Goal: Information Seeking & Learning: Learn about a topic

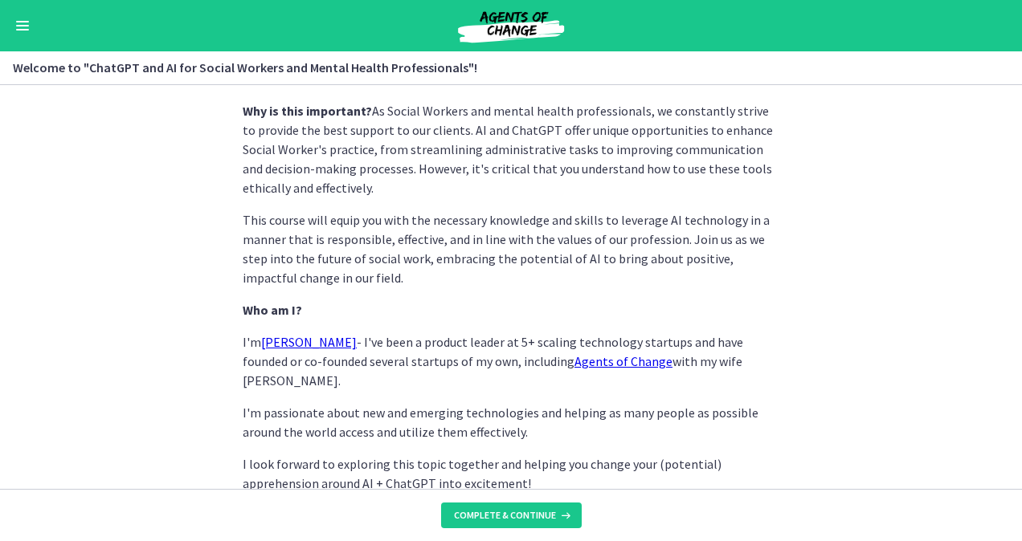
scroll to position [782, 0]
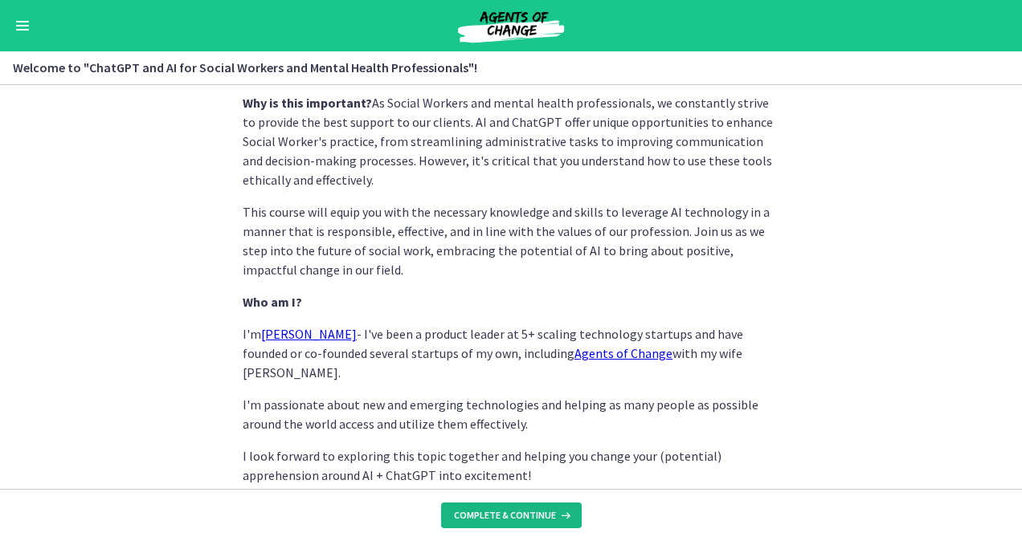
click at [513, 514] on span "Complete & continue" at bounding box center [505, 515] width 102 height 13
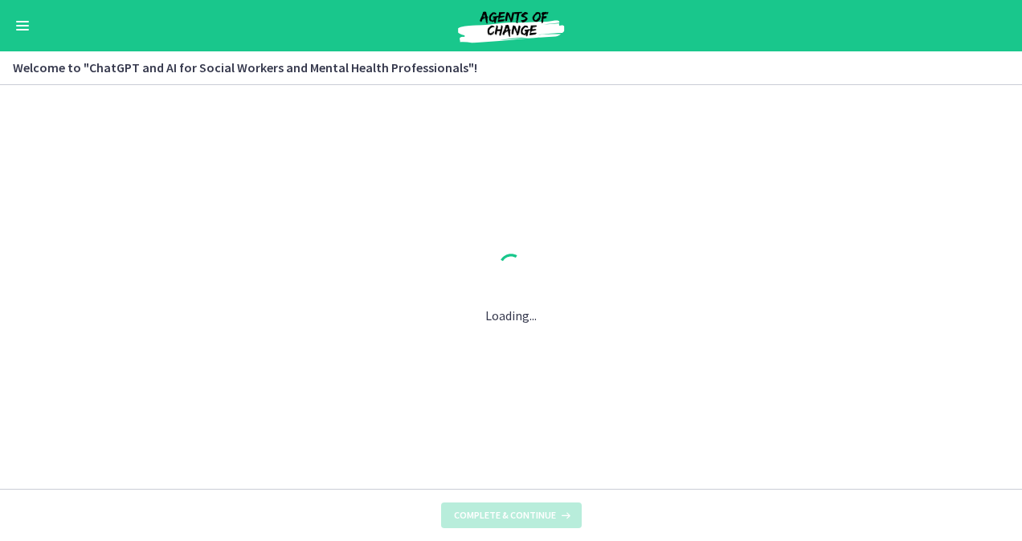
scroll to position [0, 0]
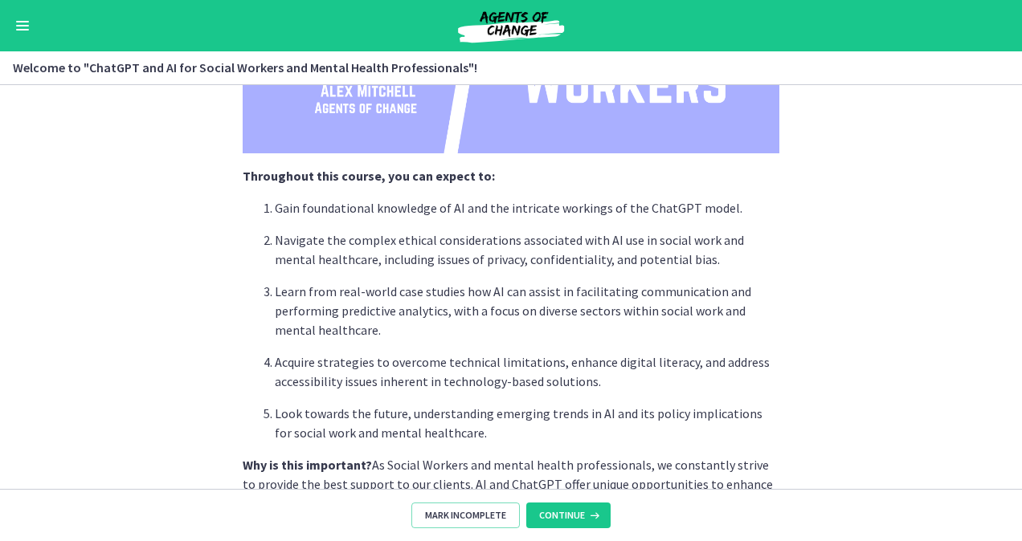
scroll to position [461, 0]
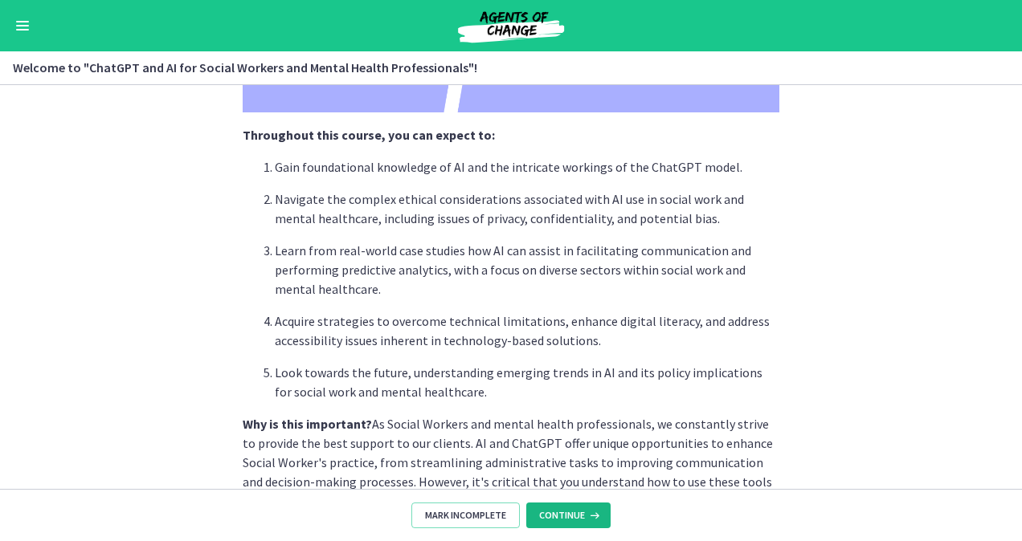
click at [558, 517] on span "Continue" at bounding box center [562, 515] width 46 height 13
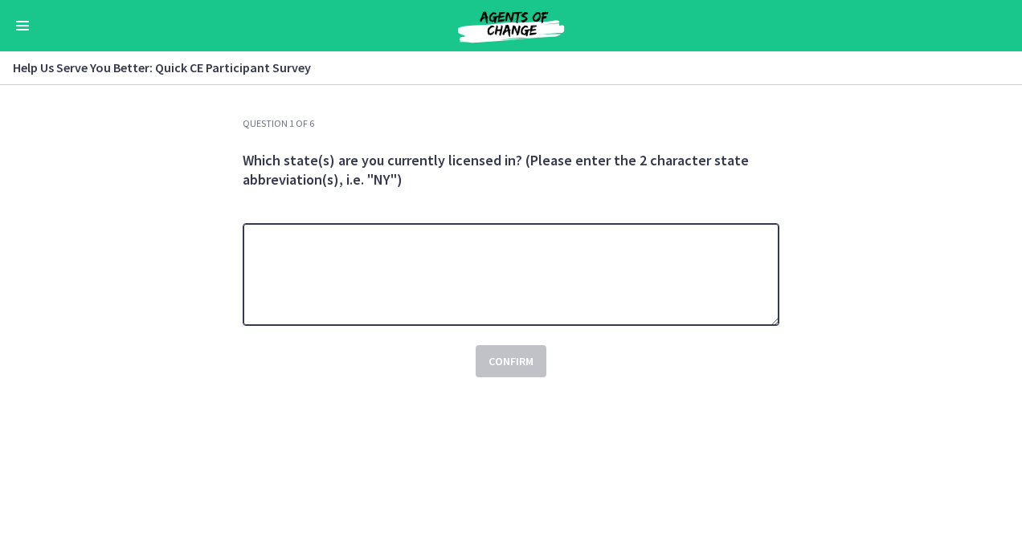
click at [441, 244] on textarea at bounding box center [511, 274] width 537 height 103
type textarea "**"
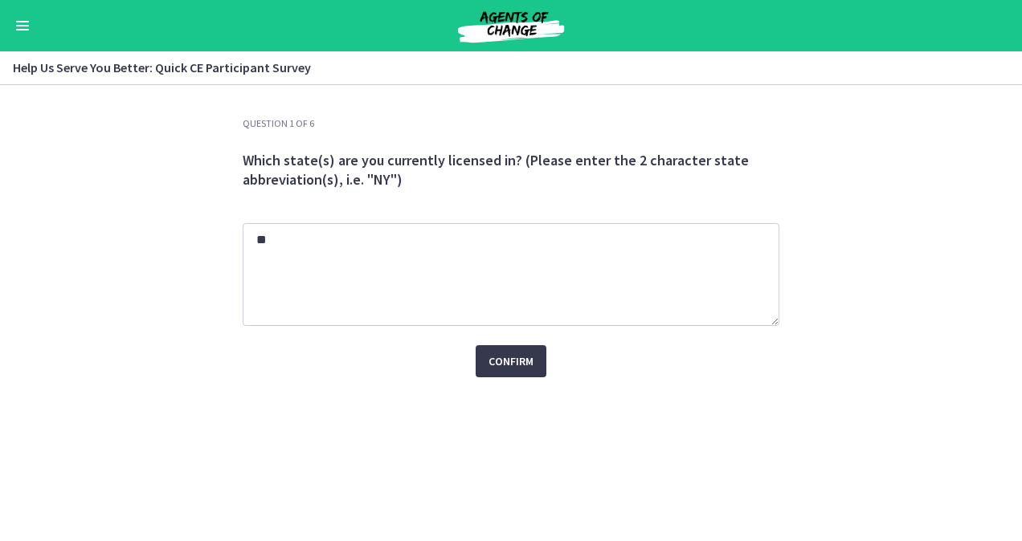
drag, startPoint x: 660, startPoint y: 365, endPoint x: 662, endPoint y: 378, distance: 13.9
click at [662, 378] on div "Question 1 of 6 Which state(s) are you currently licensed in? (Please enter the…" at bounding box center [511, 329] width 562 height 424
click at [514, 350] on button "Confirm" at bounding box center [511, 361] width 71 height 32
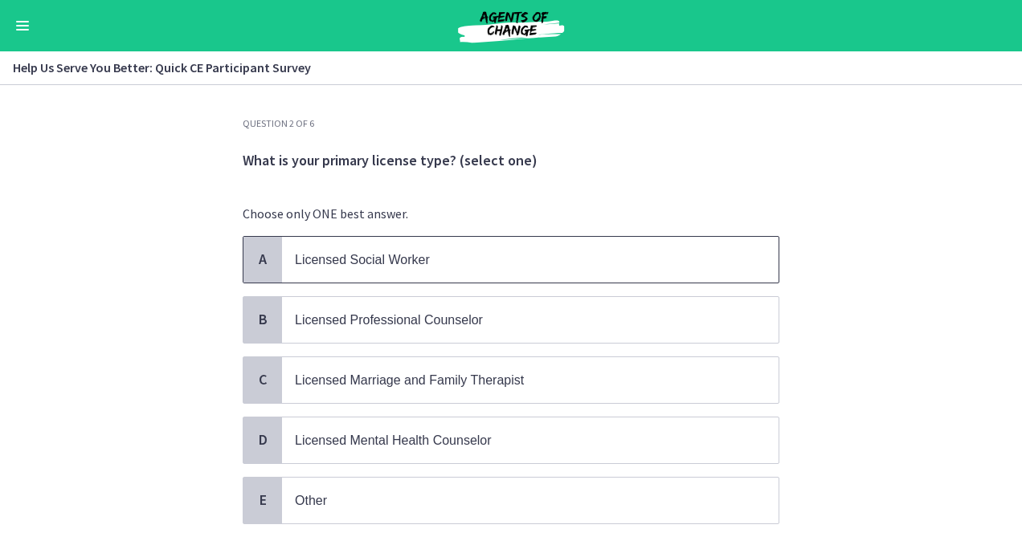
click at [440, 255] on p "Licensed Social Worker" at bounding box center [514, 260] width 439 height 20
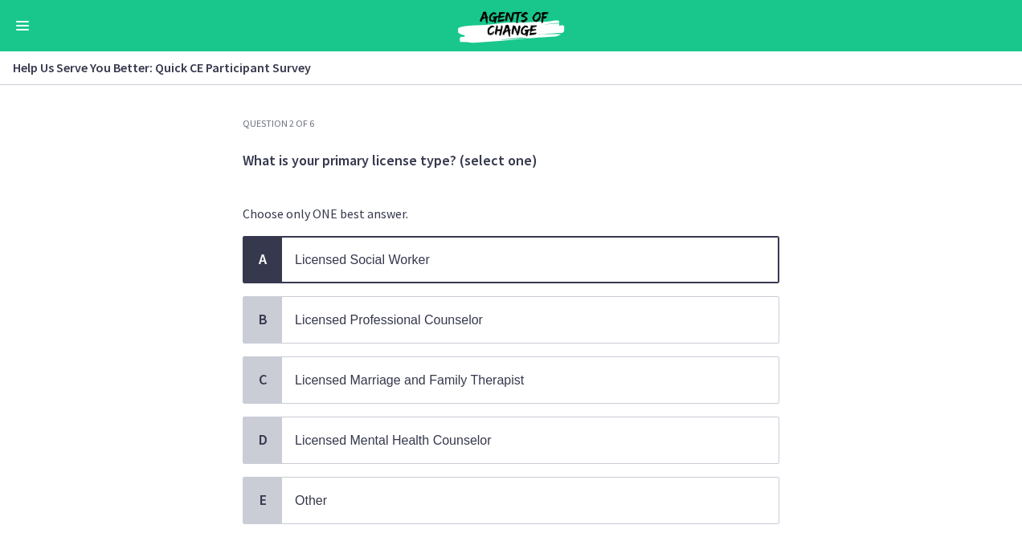
scroll to position [104, 0]
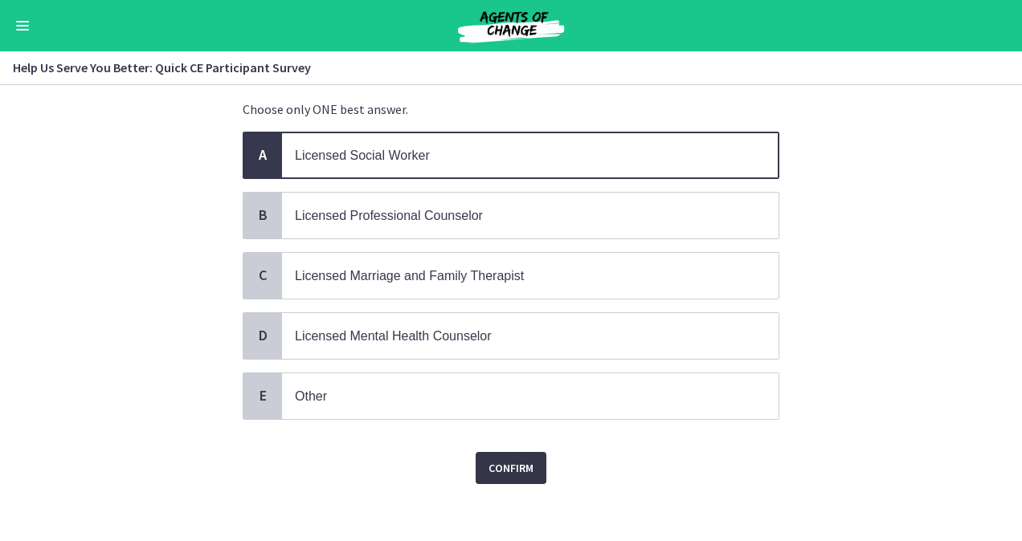
click at [504, 459] on span "Confirm" at bounding box center [510, 468] width 45 height 19
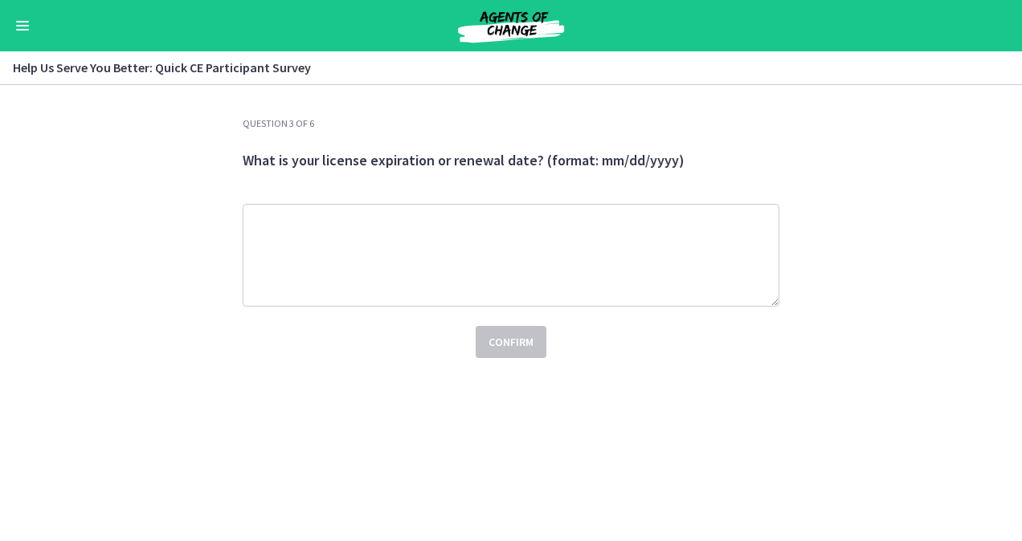
scroll to position [0, 0]
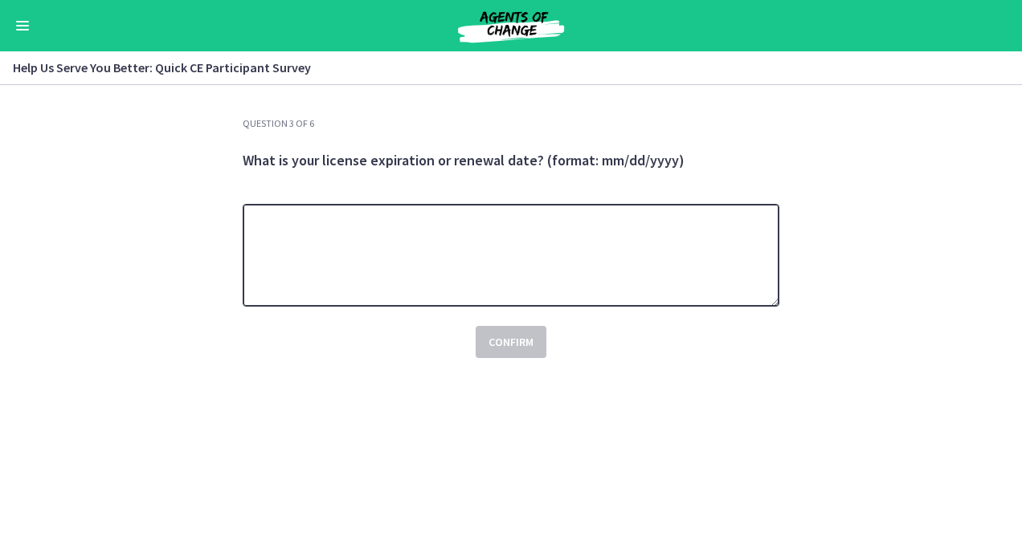
click at [506, 251] on textarea at bounding box center [511, 255] width 537 height 103
type textarea "**********"
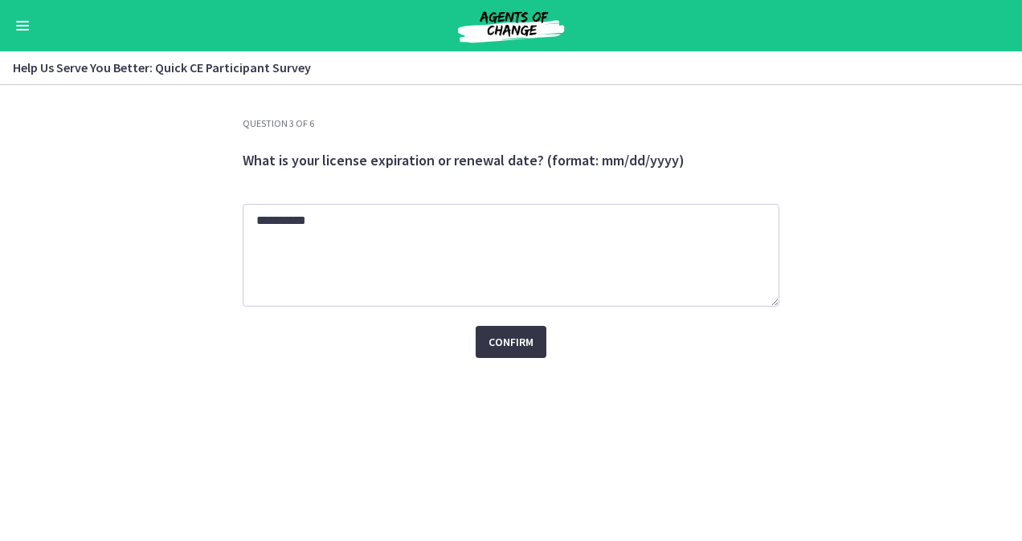
click at [517, 348] on span "Confirm" at bounding box center [510, 342] width 45 height 19
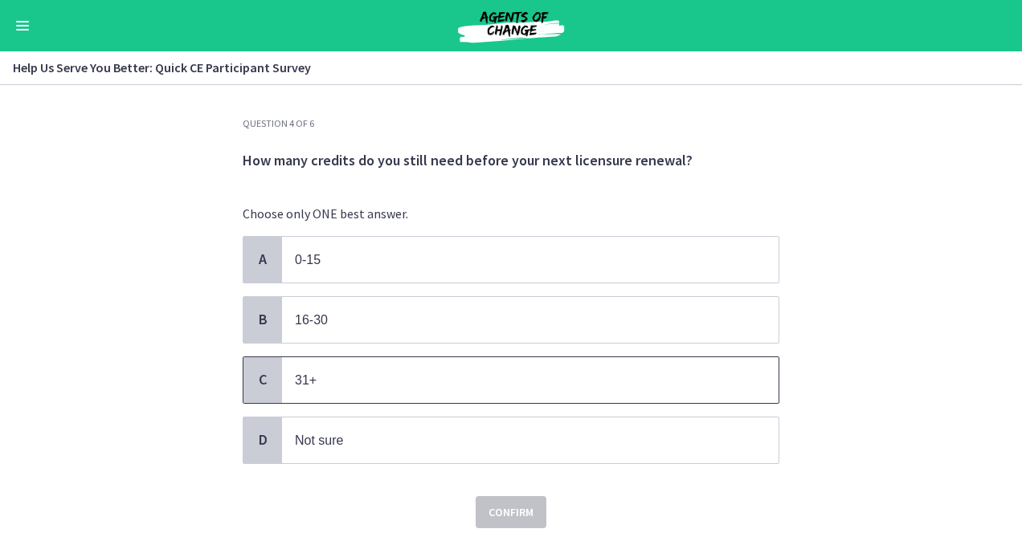
click at [324, 375] on p "31+" at bounding box center [514, 380] width 439 height 20
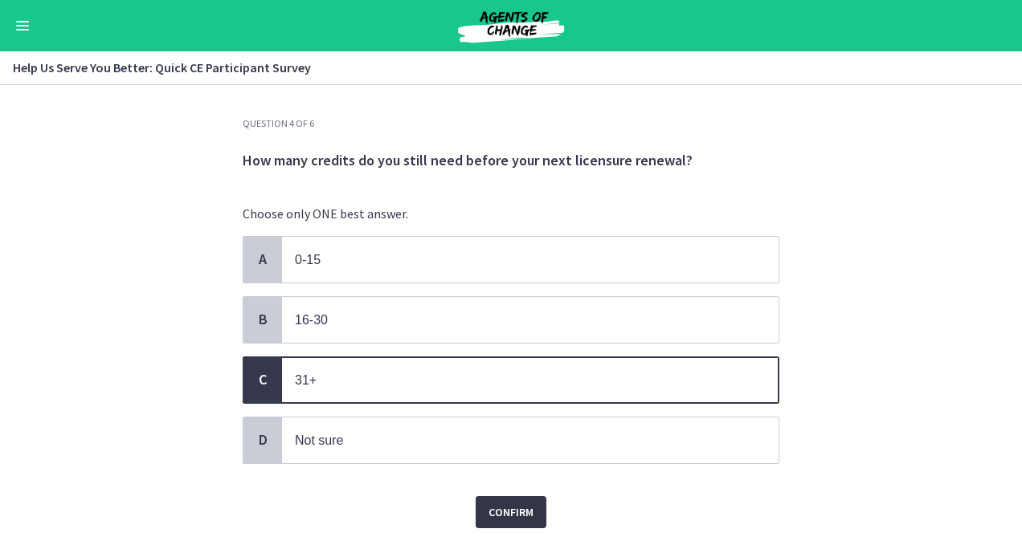
click at [497, 505] on span "Confirm" at bounding box center [510, 512] width 45 height 19
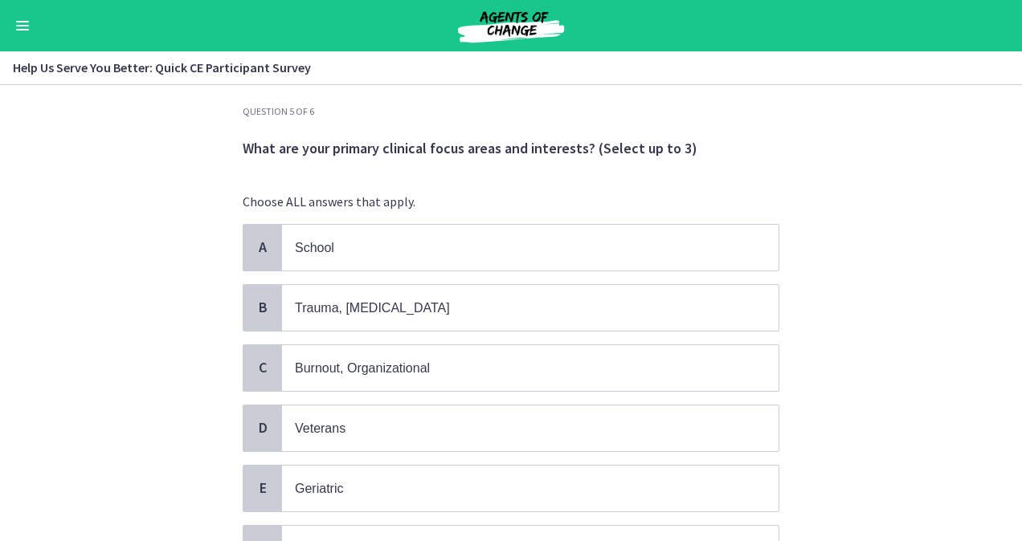
scroll to position [13, 0]
click at [427, 314] on p "Trauma, [MEDICAL_DATA]" at bounding box center [514, 307] width 439 height 20
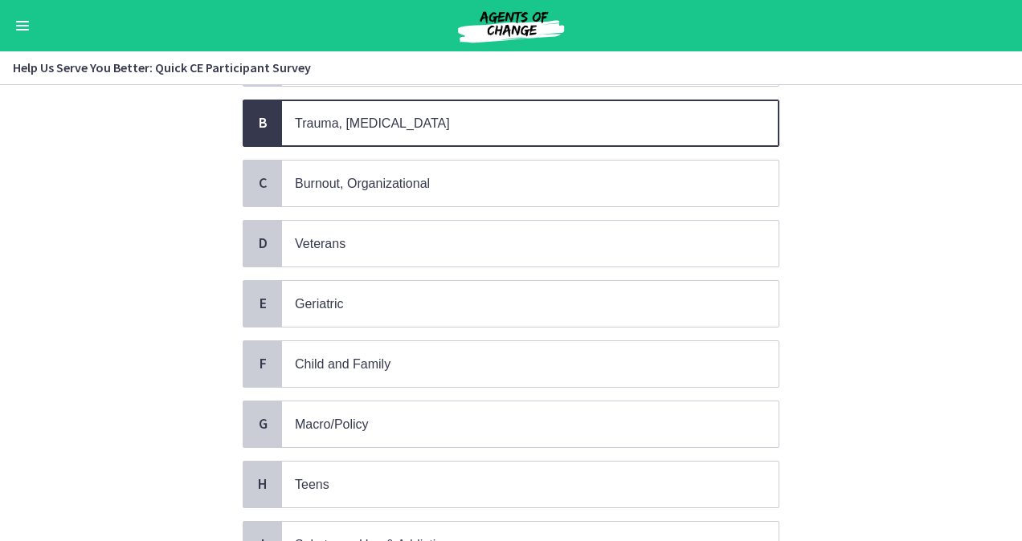
scroll to position [198, 0]
click at [402, 165] on span "Burnout, Organizational" at bounding box center [530, 183] width 496 height 46
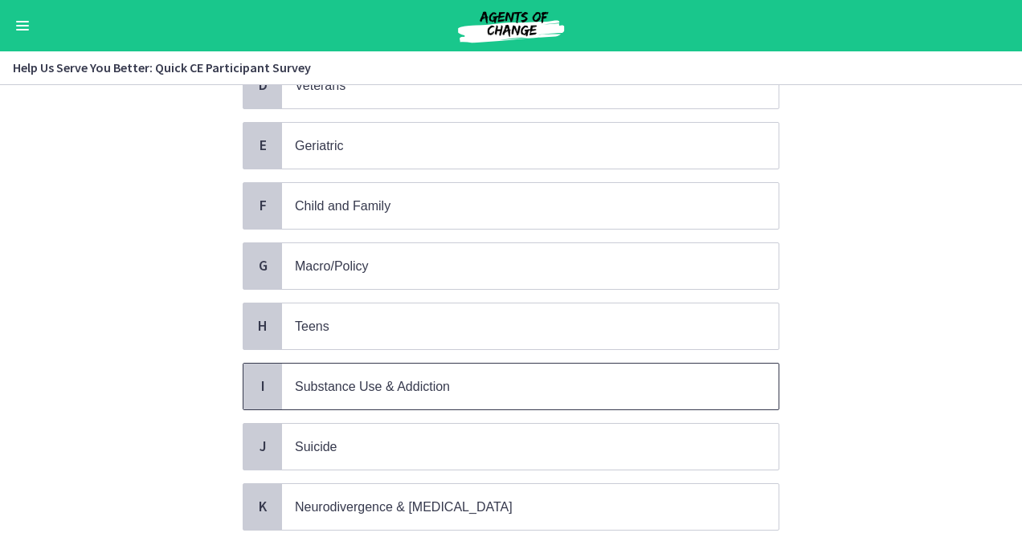
scroll to position [366, 0]
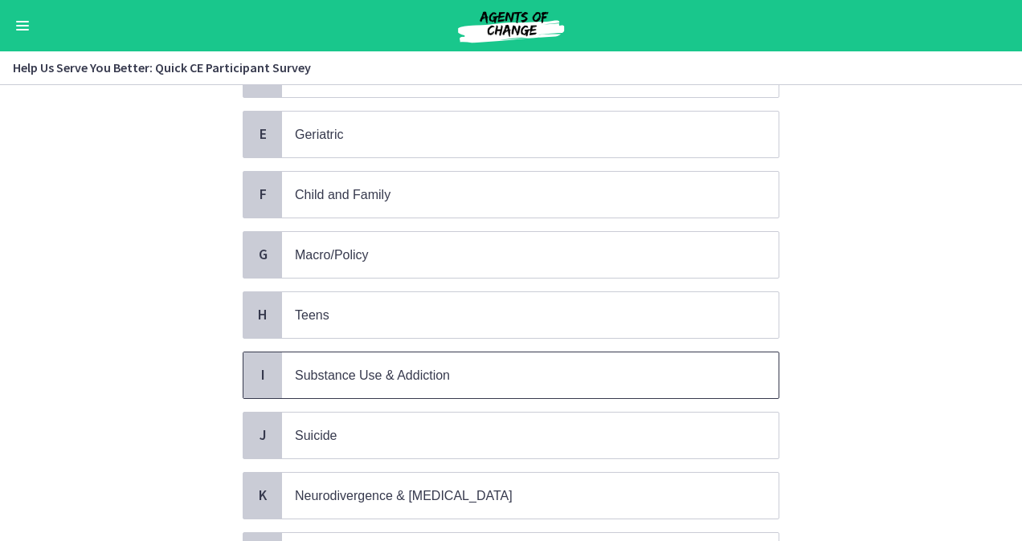
click at [456, 366] on p "Substance Use & Addiction" at bounding box center [514, 376] width 439 height 20
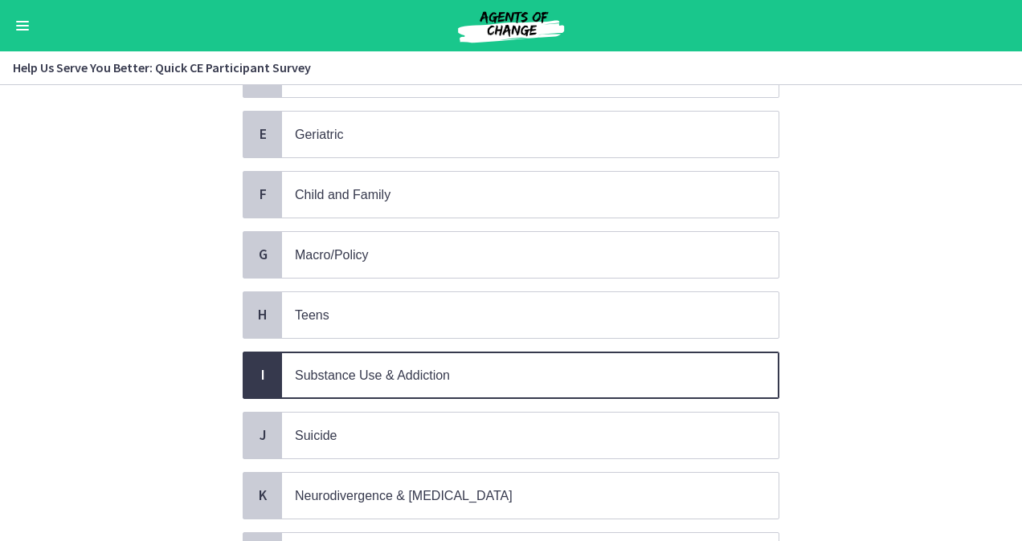
scroll to position [694, 0]
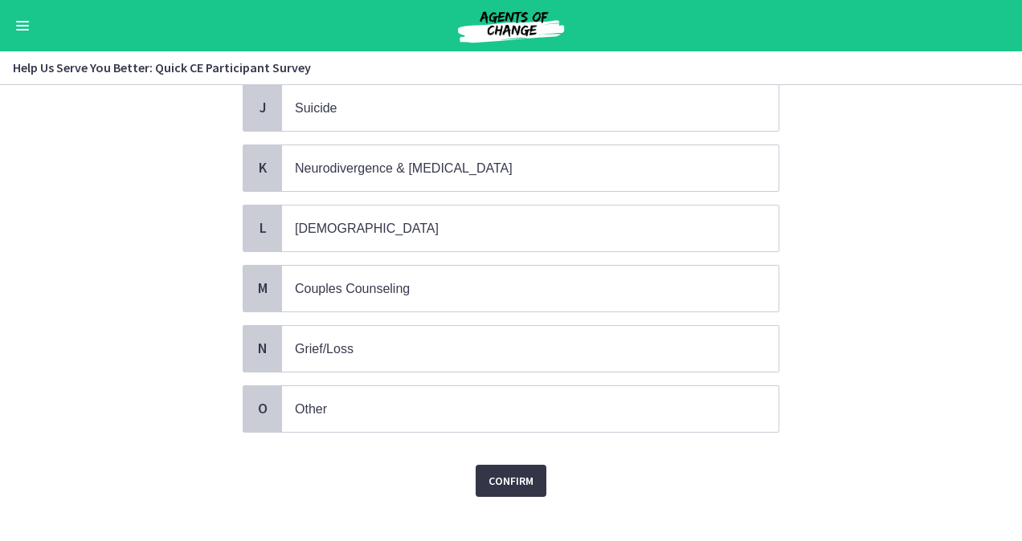
click at [504, 472] on span "Confirm" at bounding box center [510, 481] width 45 height 19
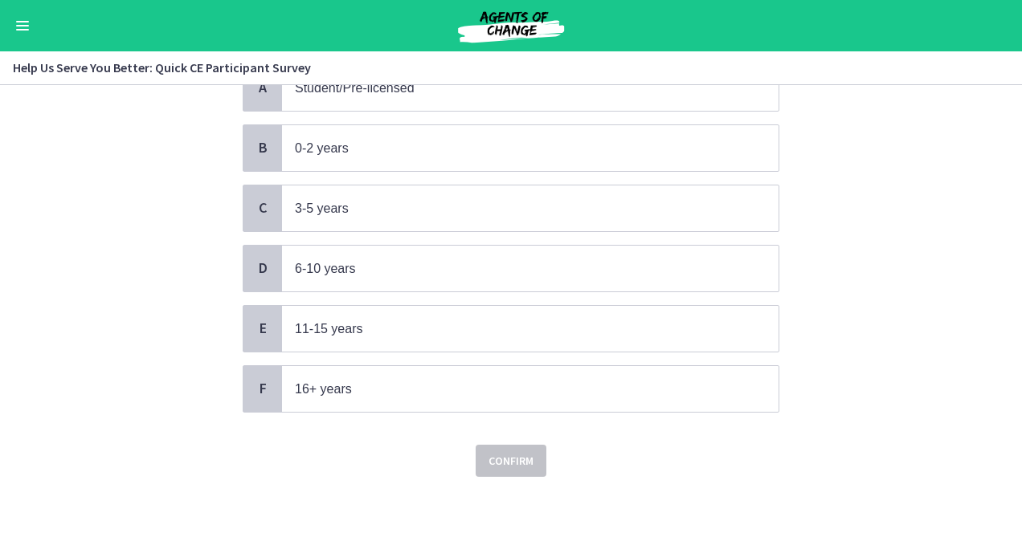
scroll to position [0, 0]
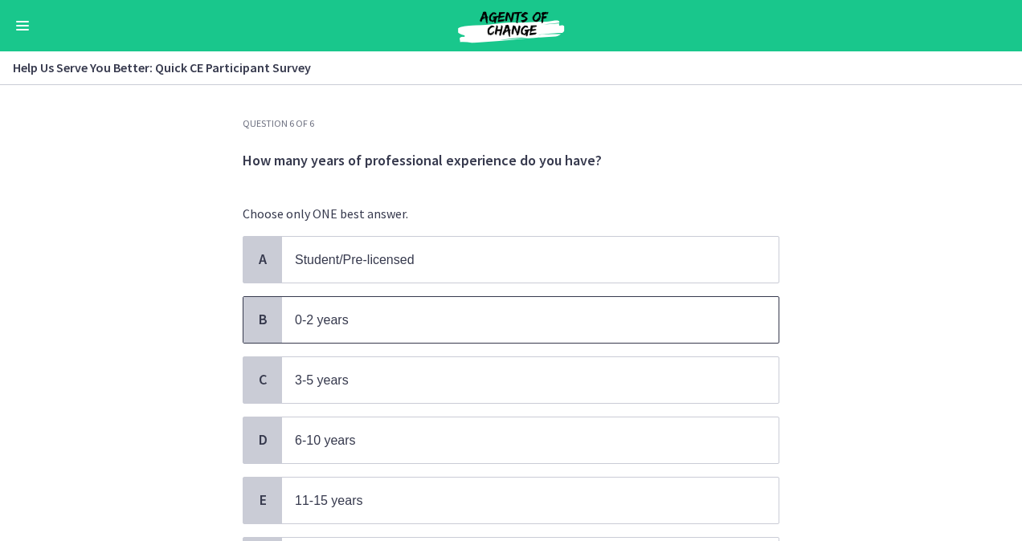
click at [419, 332] on span "0-2 years" at bounding box center [530, 320] width 496 height 46
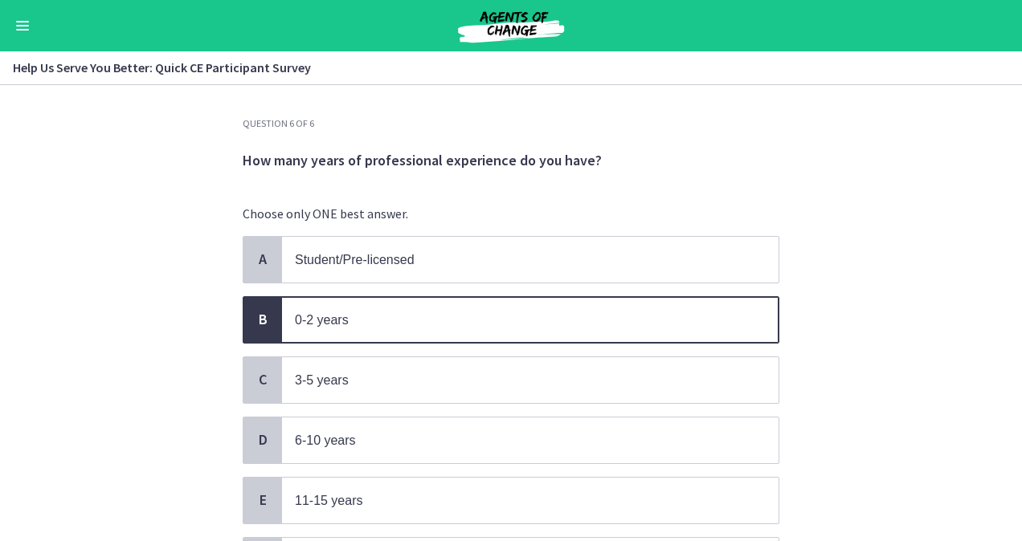
scroll to position [164, 0]
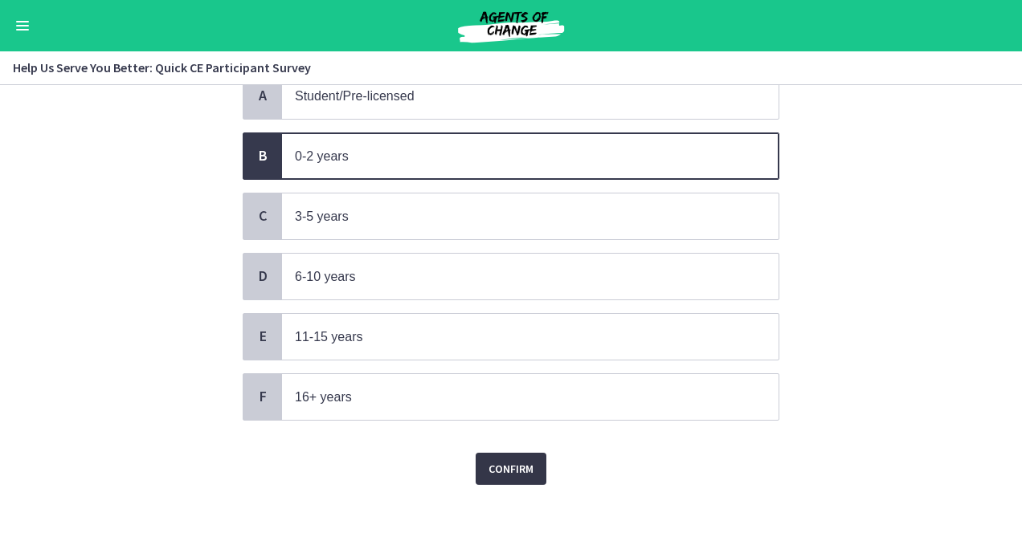
click at [511, 465] on span "Confirm" at bounding box center [510, 468] width 45 height 19
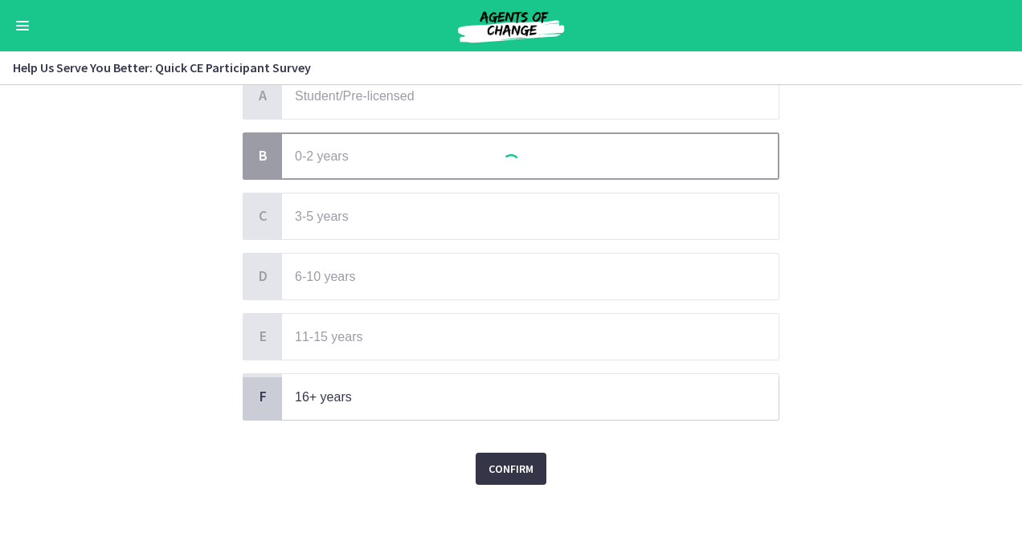
scroll to position [0, 0]
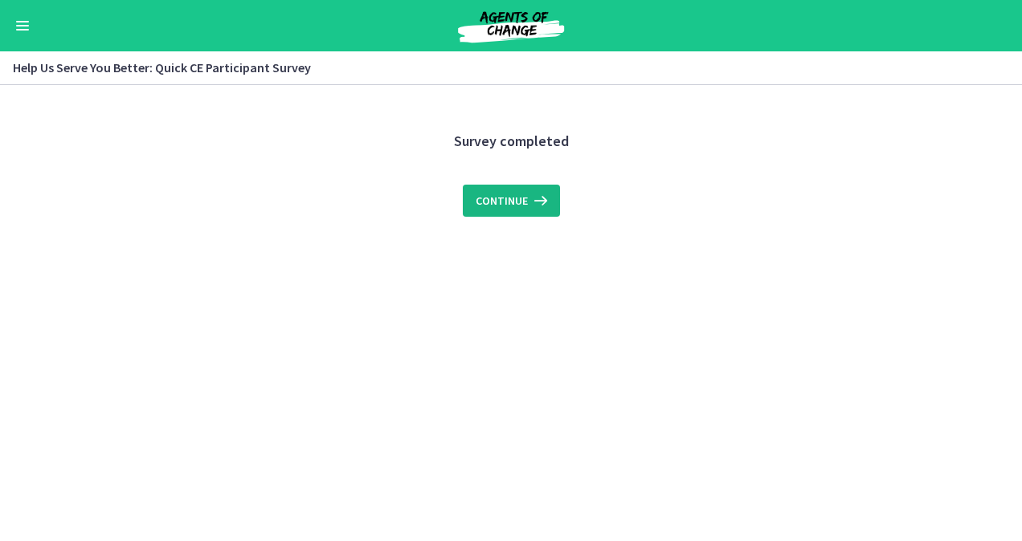
click at [533, 202] on icon at bounding box center [539, 200] width 22 height 19
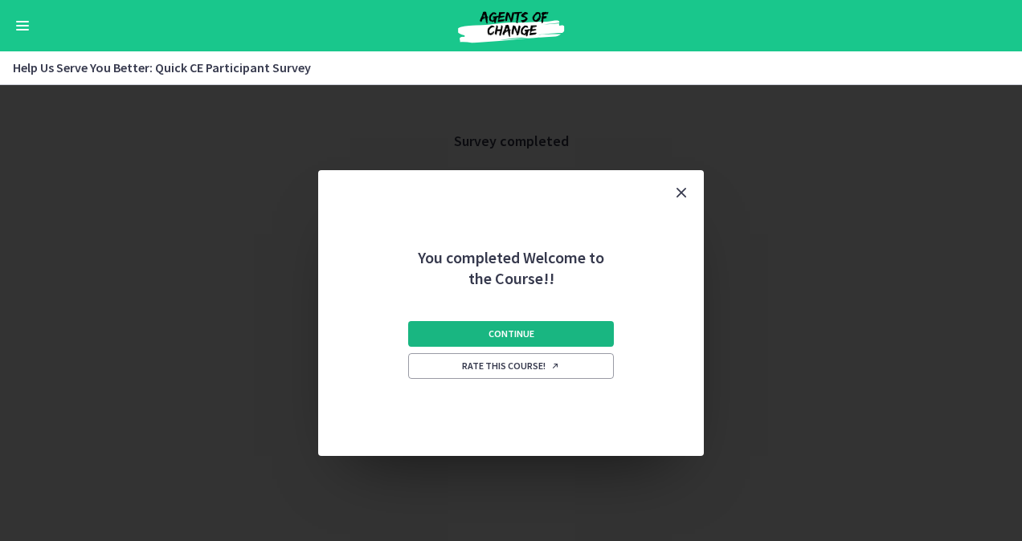
click at [538, 323] on button "Continue" at bounding box center [511, 334] width 206 height 26
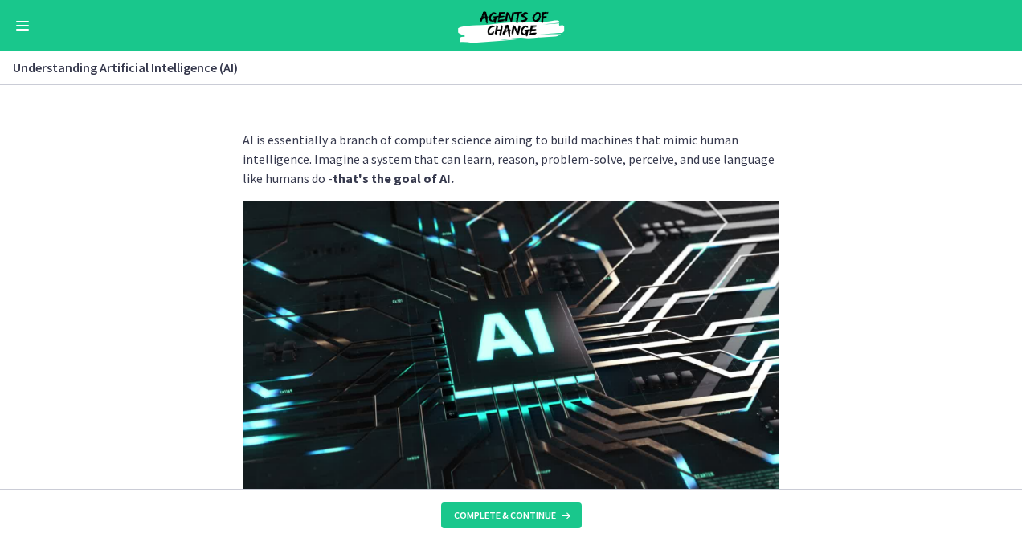
click at [11, 31] on div "Go to Dashboard" at bounding box center [511, 25] width 1022 height 51
click at [29, 25] on button "Enable menu" at bounding box center [22, 25] width 19 height 19
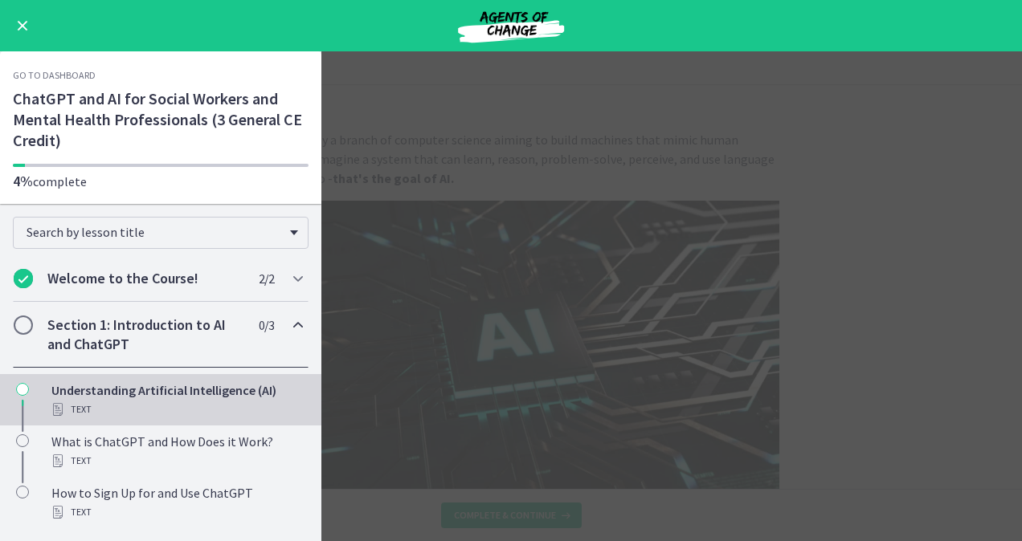
click at [839, 239] on main "Understanding Artificial Intelligence (AI) Enable fullscreen AI is essentially …" at bounding box center [511, 296] width 1022 height 490
click at [23, 30] on button "Enable menu" at bounding box center [22, 25] width 19 height 19
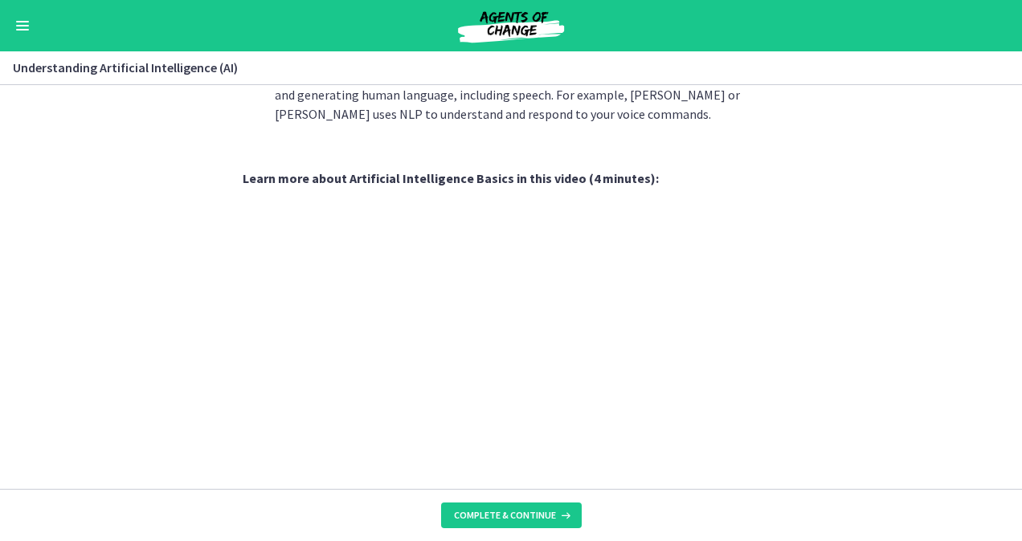
scroll to position [624, 0]
